Goal: Use online tool/utility

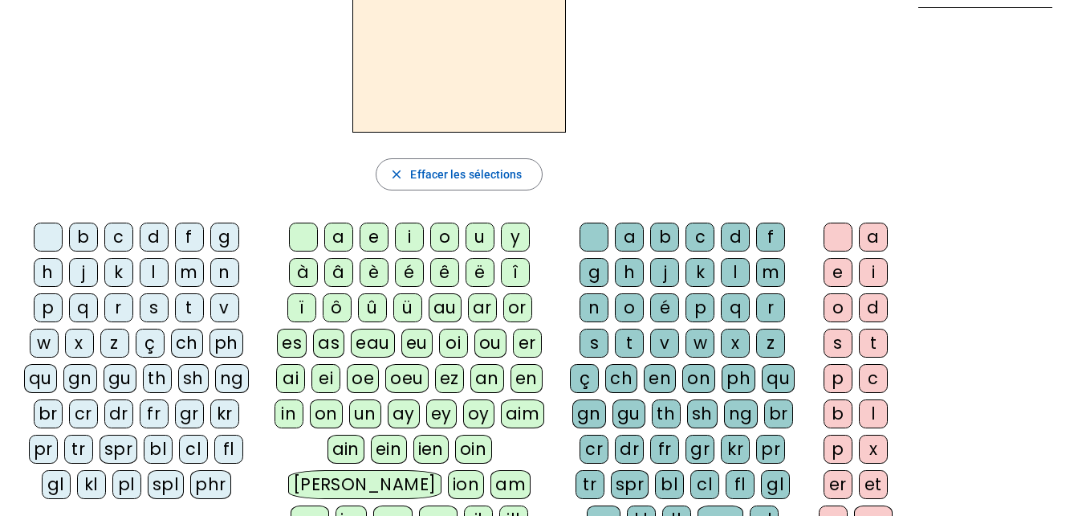
scroll to position [112, 0]
click at [87, 270] on div "j" at bounding box center [83, 271] width 29 height 29
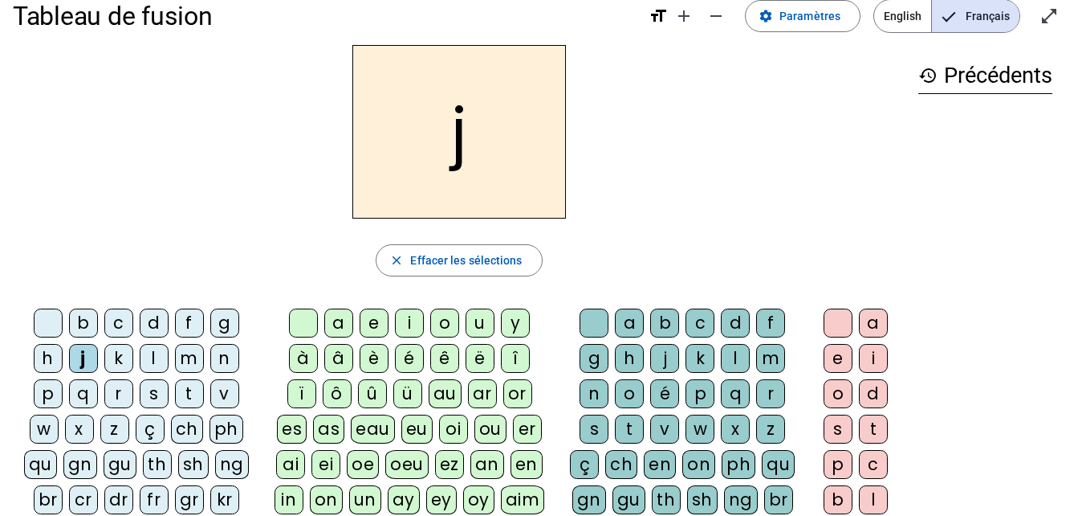
scroll to position [0, 0]
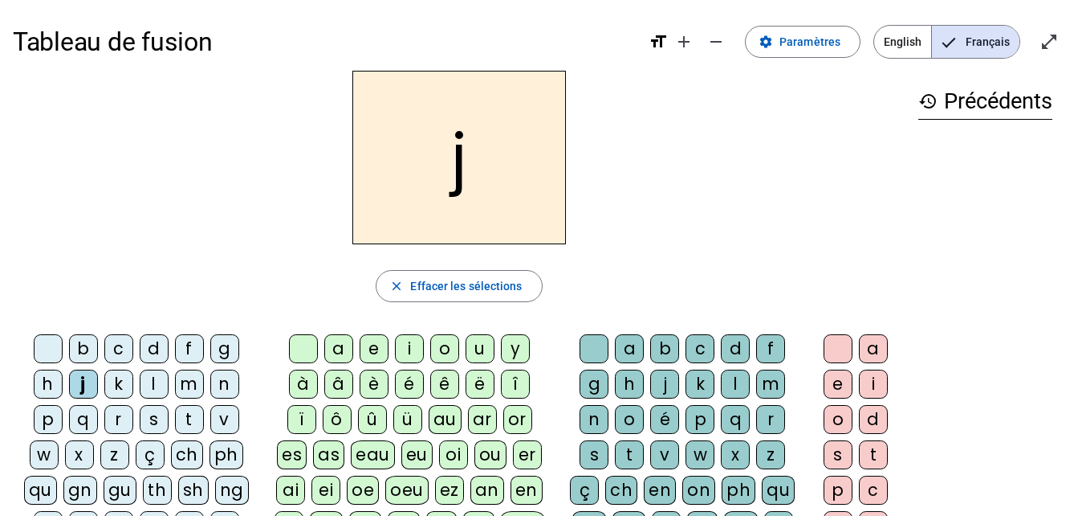
click at [472, 345] on div "u" at bounding box center [480, 348] width 29 height 29
click at [600, 452] on div "s" at bounding box center [594, 454] width 29 height 29
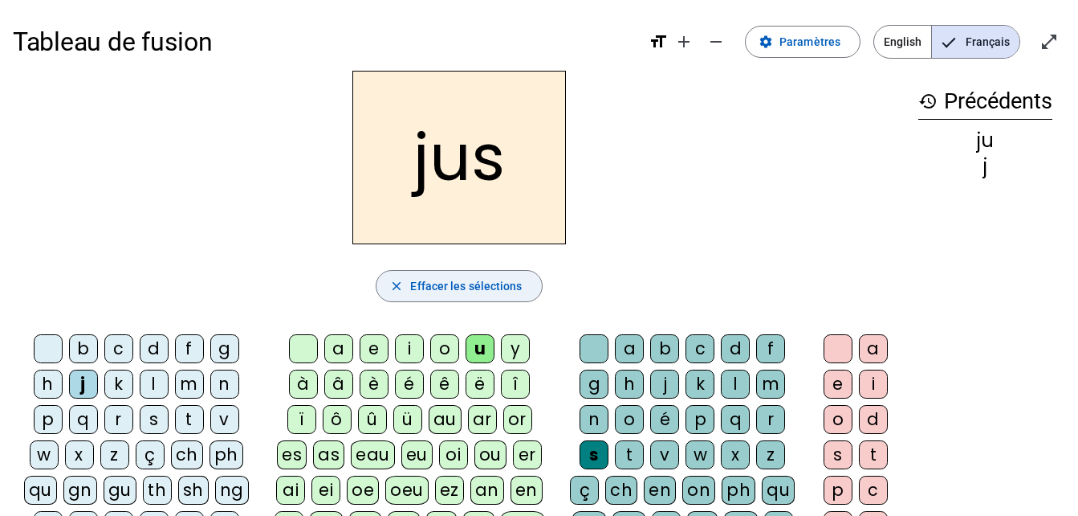
click at [490, 287] on span "Effacer les sélections" at bounding box center [466, 285] width 112 height 19
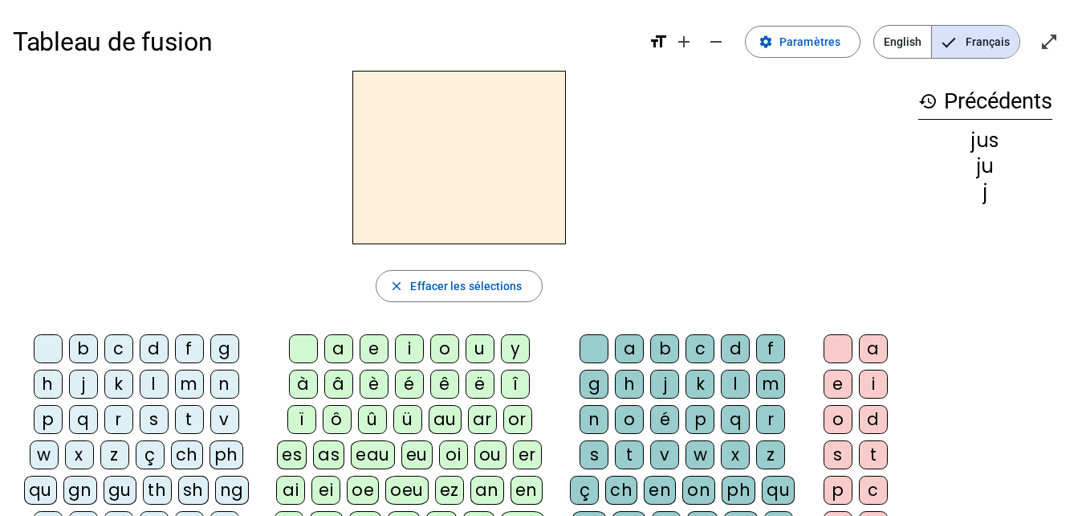
click at [222, 383] on div "n" at bounding box center [224, 383] width 29 height 29
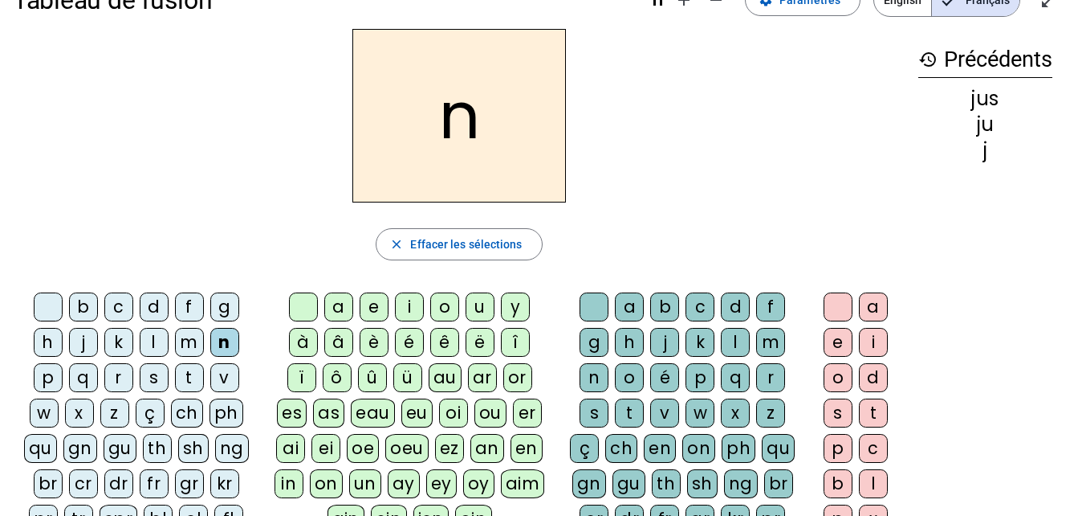
scroll to position [45, 0]
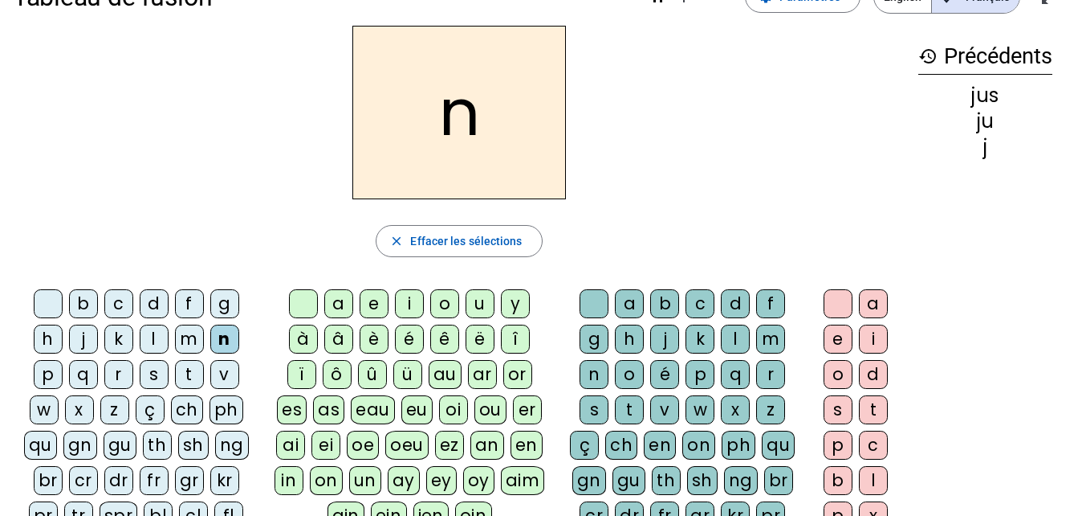
click at [333, 305] on div "a" at bounding box center [338, 303] width 29 height 29
click at [592, 341] on div "g" at bounding box center [594, 338] width 29 height 29
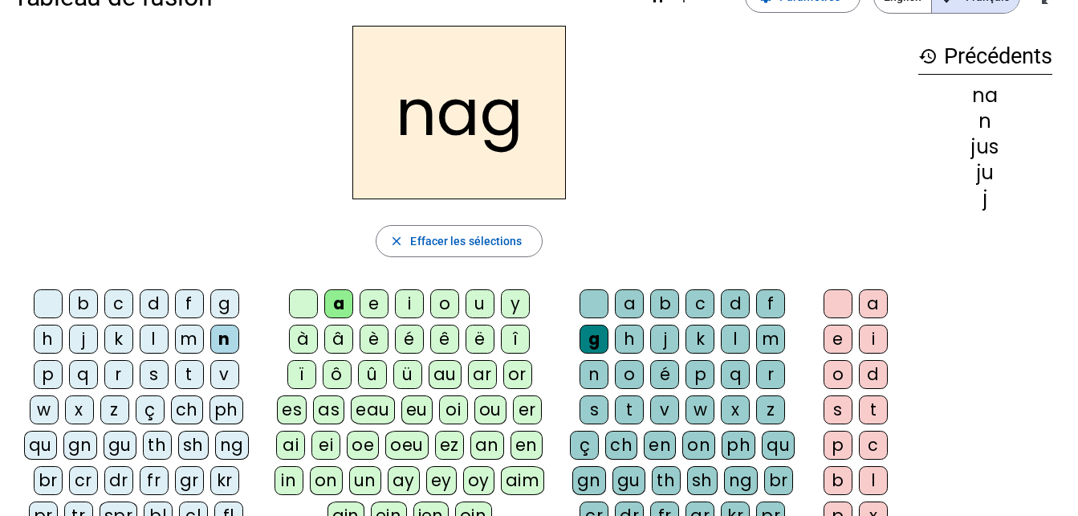
click at [833, 345] on div "e" at bounding box center [838, 338] width 29 height 29
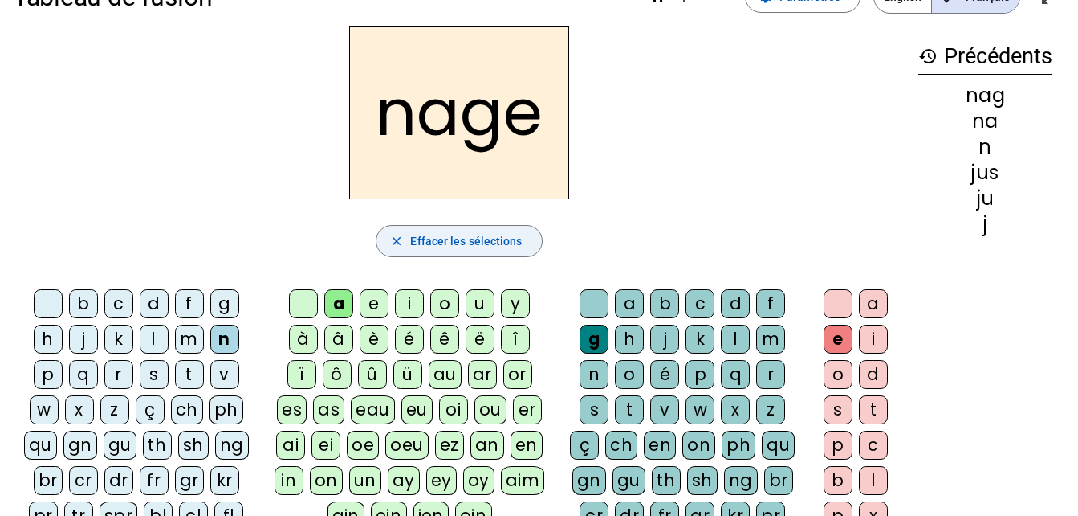
click at [460, 238] on span "Effacer les sélections" at bounding box center [466, 240] width 112 height 19
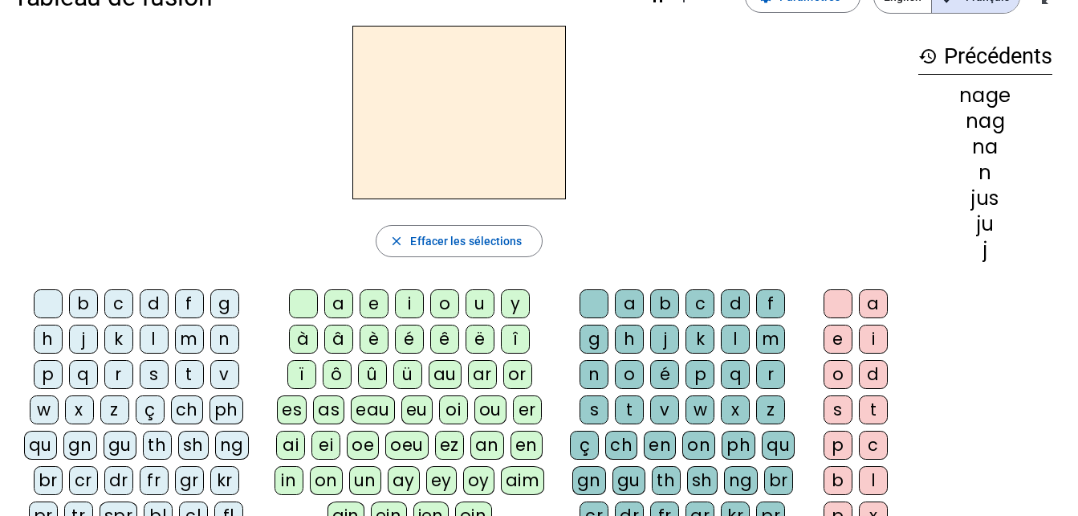
click at [156, 382] on div "s" at bounding box center [154, 374] width 29 height 29
click at [369, 311] on div "e" at bounding box center [374, 303] width 29 height 29
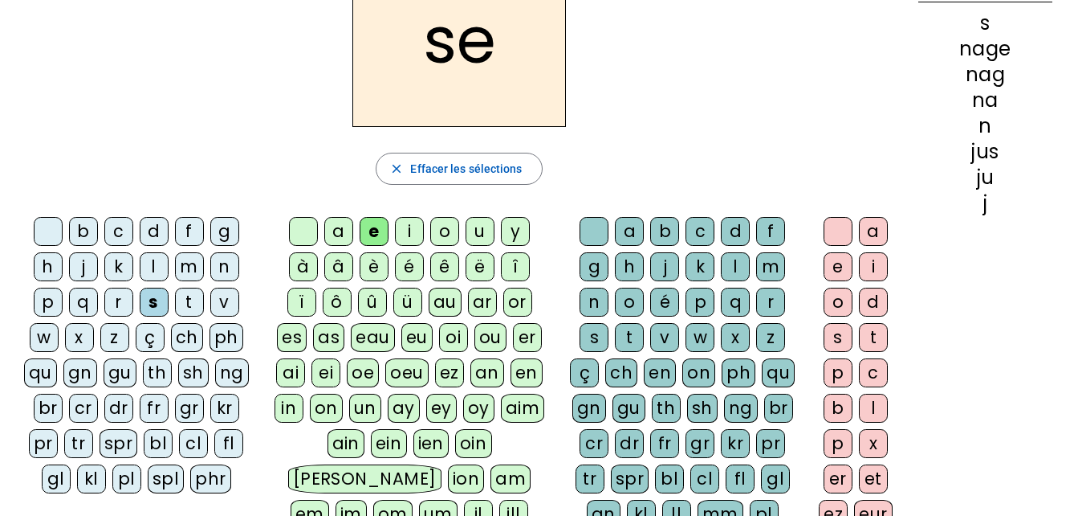
scroll to position [116, 0]
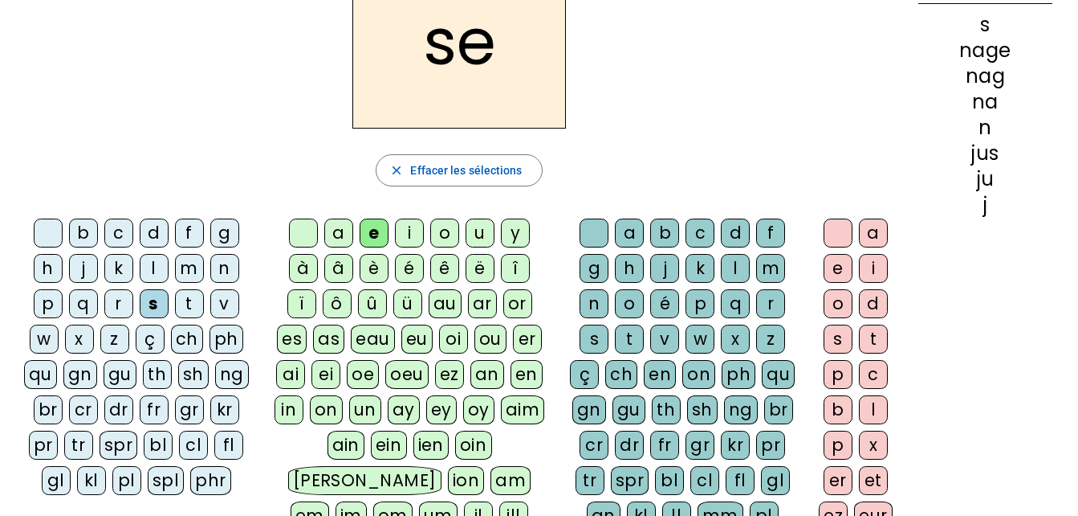
click at [777, 310] on div "r" at bounding box center [770, 303] width 29 height 29
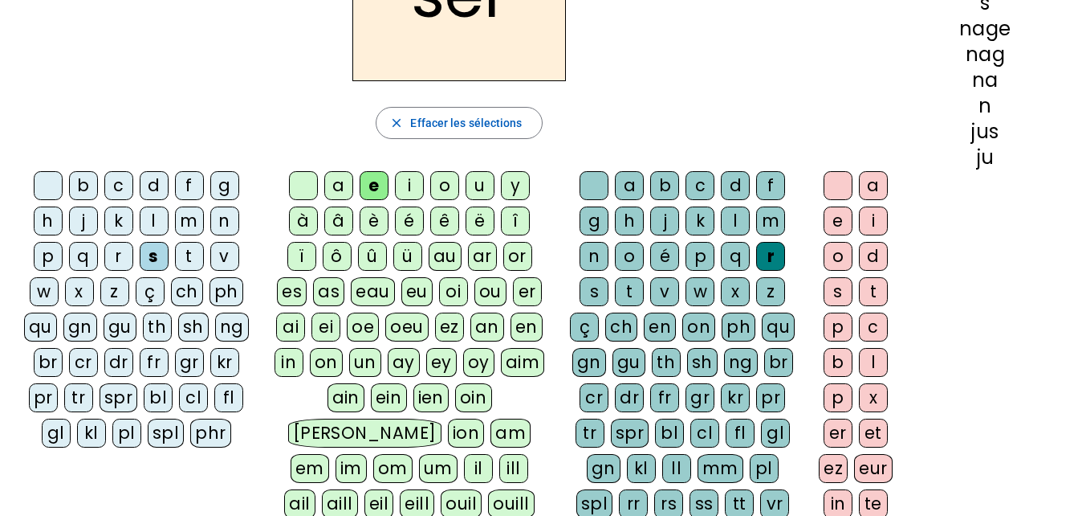
scroll to position [175, 0]
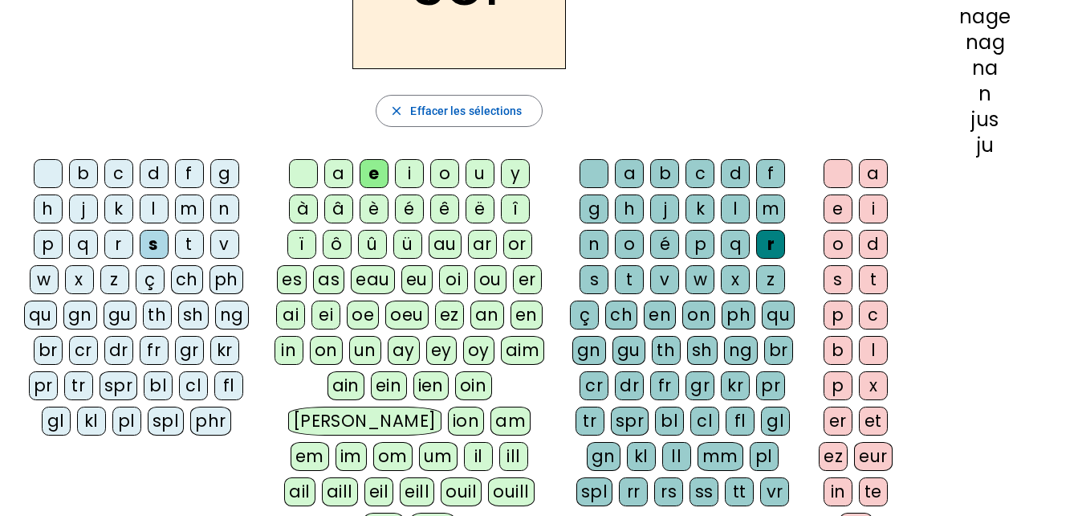
click at [840, 388] on div "p" at bounding box center [838, 385] width 29 height 29
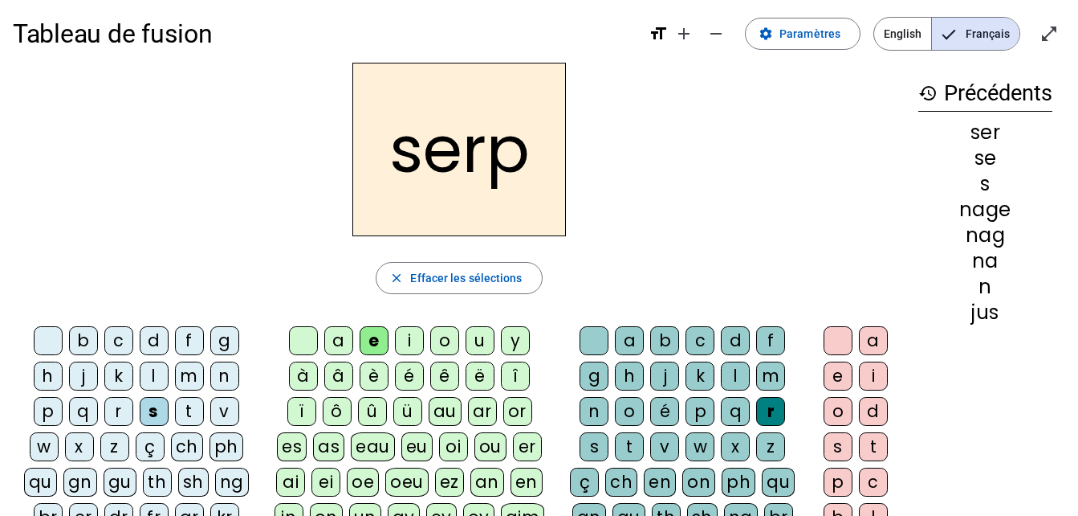
scroll to position [0, 0]
